Goal: Navigation & Orientation: Find specific page/section

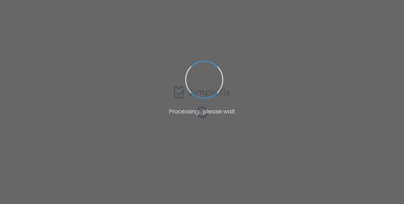
type input "[URL][DOMAIN_NAME]"
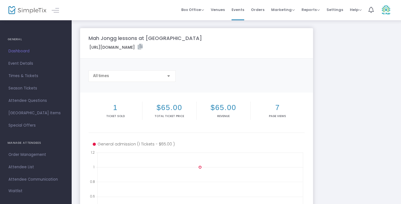
click at [19, 40] on h4 "GENERAL" at bounding box center [36, 39] width 56 height 11
click at [18, 51] on span "Dashboard" at bounding box center [35, 50] width 55 height 7
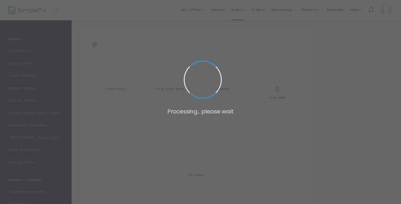
type input "[URL][DOMAIN_NAME]"
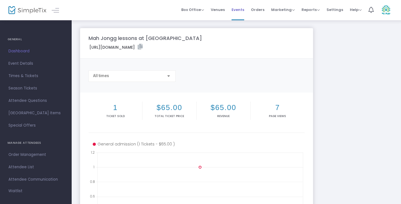
click at [243, 11] on span "Events" at bounding box center [237, 10] width 13 height 14
